Goal: Navigation & Orientation: Find specific page/section

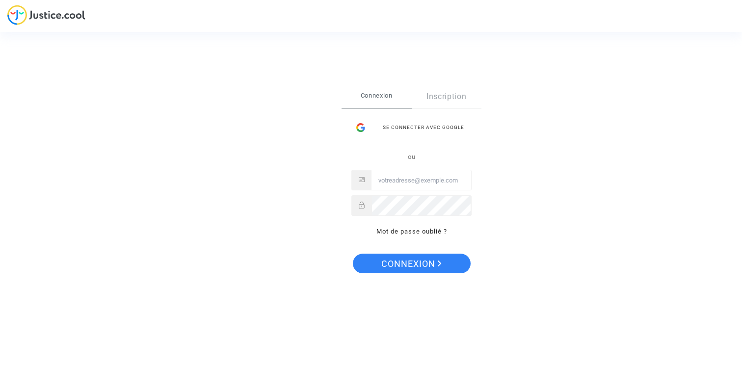
type input "[PERSON_NAME][EMAIL_ADDRESS][DOMAIN_NAME]"
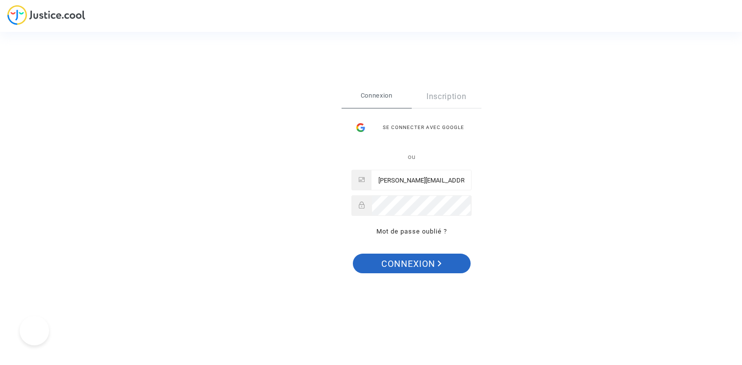
click at [409, 262] on span "Connexion" at bounding box center [411, 264] width 60 height 21
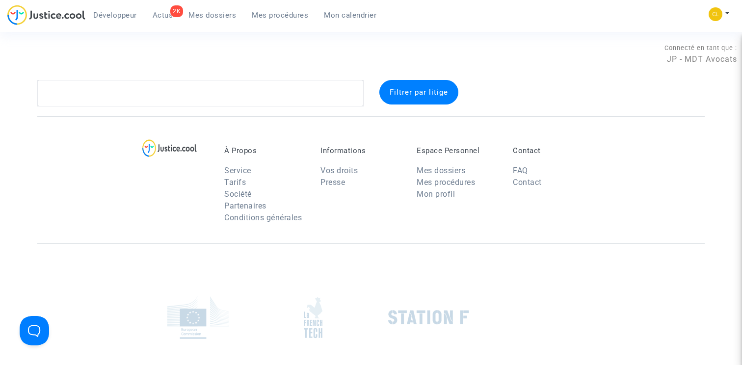
click at [281, 17] on span "Mes procédures" at bounding box center [280, 15] width 56 height 9
